Goal: Check status: Check status

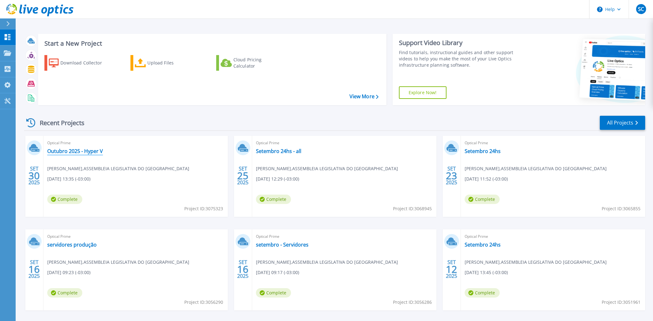
click at [74, 153] on link "Outubro 2025 - Hyper V" at bounding box center [75, 151] width 56 height 6
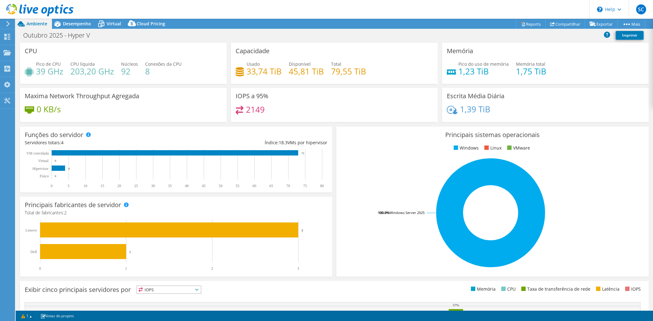
select select "USD"
click at [79, 22] on span "Desempenho" at bounding box center [77, 24] width 28 height 6
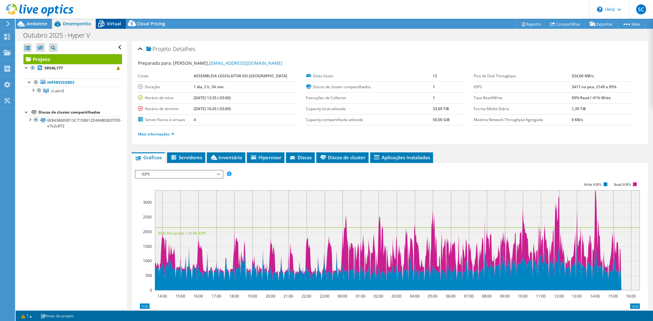
click at [110, 23] on span "Virtual" at bounding box center [114, 24] width 14 height 6
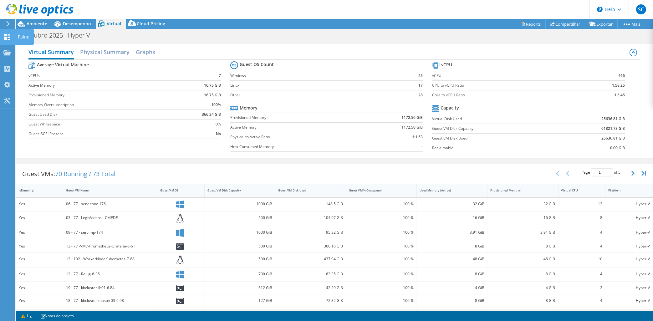
click at [5, 37] on icon at bounding box center [7, 37] width 8 height 6
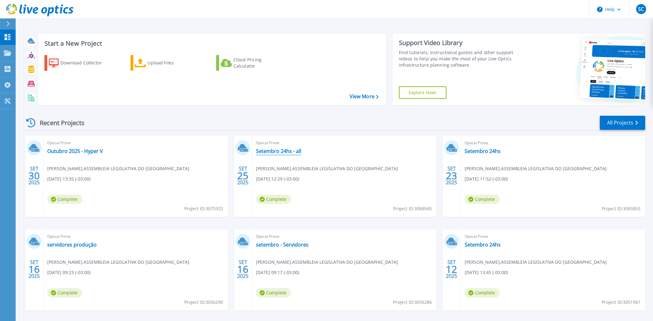
click at [279, 150] on link "Setembro 24hs - all" at bounding box center [278, 151] width 45 height 6
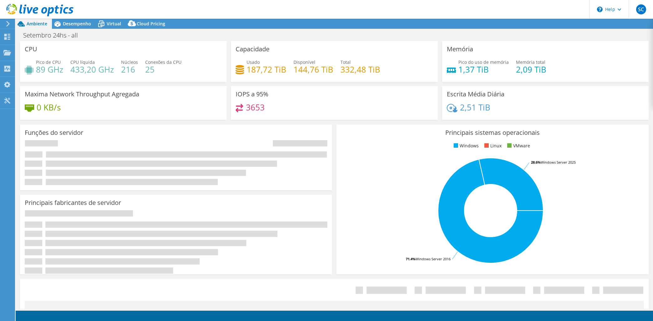
select select "USD"
